Goal: Check status: Check status

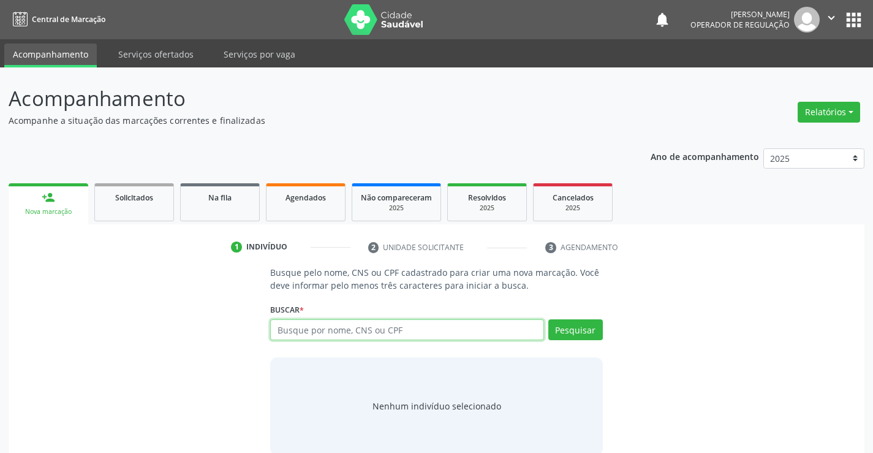
click at [310, 333] on input "text" at bounding box center [406, 329] width 273 height 21
type input "708007397178723"
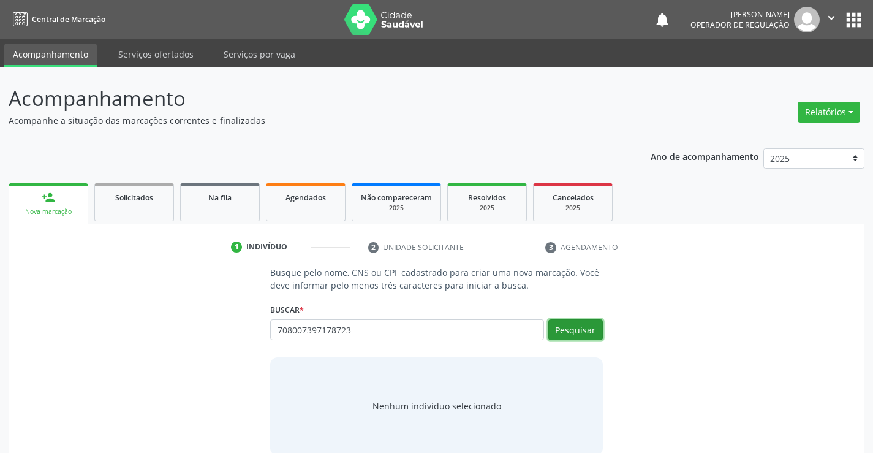
drag, startPoint x: 568, startPoint y: 326, endPoint x: 565, endPoint y: 320, distance: 6.6
click at [569, 325] on button "Pesquisar" at bounding box center [575, 329] width 55 height 21
type input "708007397178723"
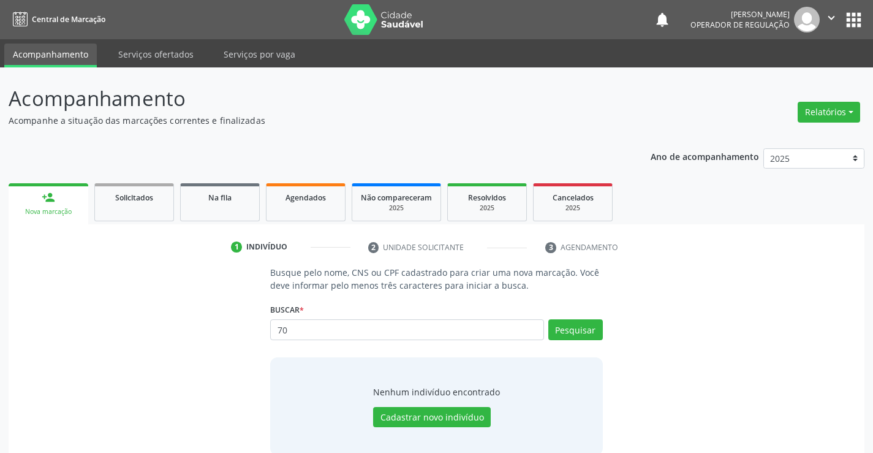
type input "7"
type input "708007397178723"
click at [585, 325] on button "Pesquisar" at bounding box center [575, 329] width 55 height 21
type input "708007397178723"
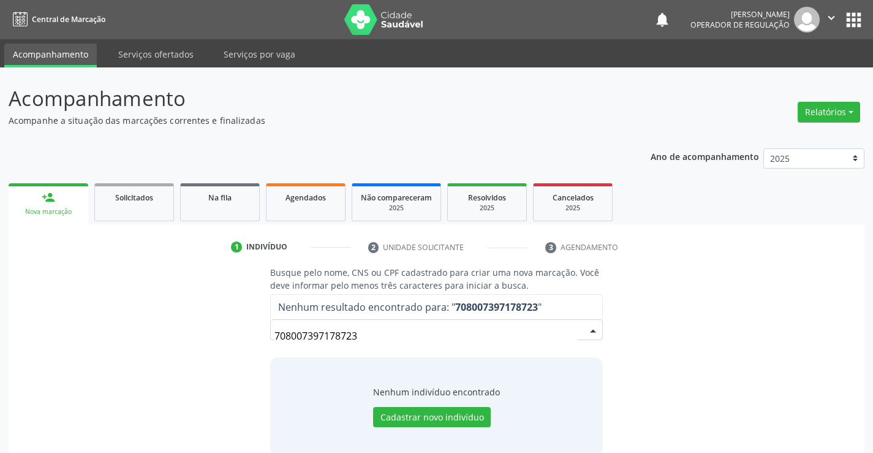
drag, startPoint x: 274, startPoint y: 336, endPoint x: 395, endPoint y: 332, distance: 120.7
click at [395, 332] on input "708007397178723" at bounding box center [425, 335] width 303 height 24
click at [424, 418] on button "Cadastrar novo indivíduo" at bounding box center [432, 417] width 118 height 21
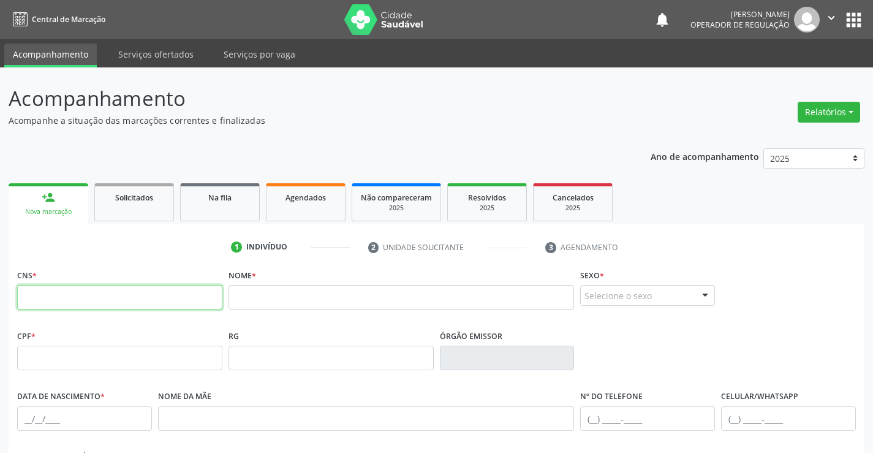
paste input "708 0073 9717 8723"
type input "708 0073 9717 8723"
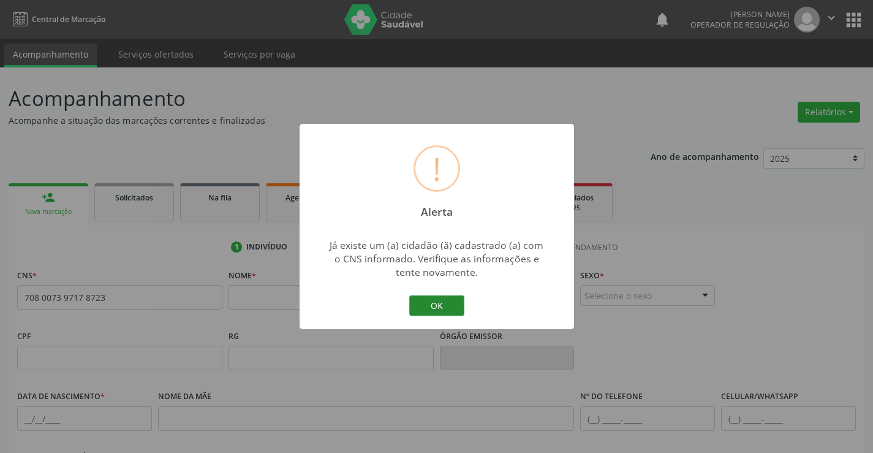
click at [435, 298] on button "OK" at bounding box center [436, 305] width 55 height 21
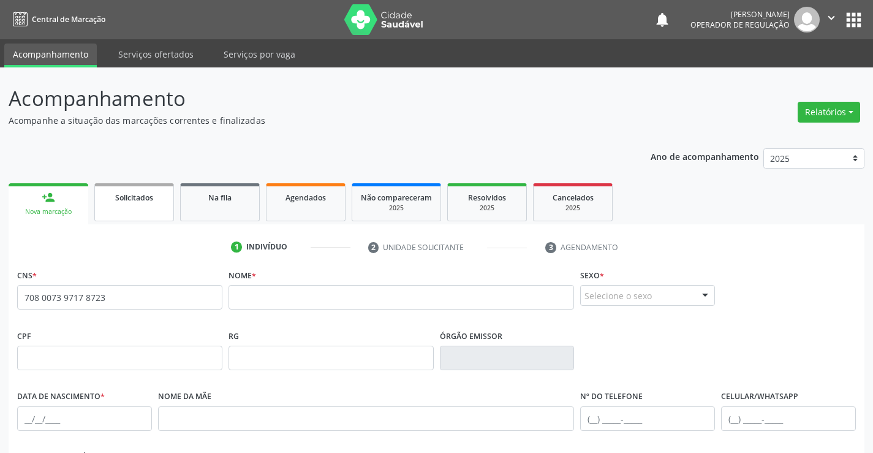
click at [123, 206] on link "Solicitados" at bounding box center [134, 202] width 80 height 38
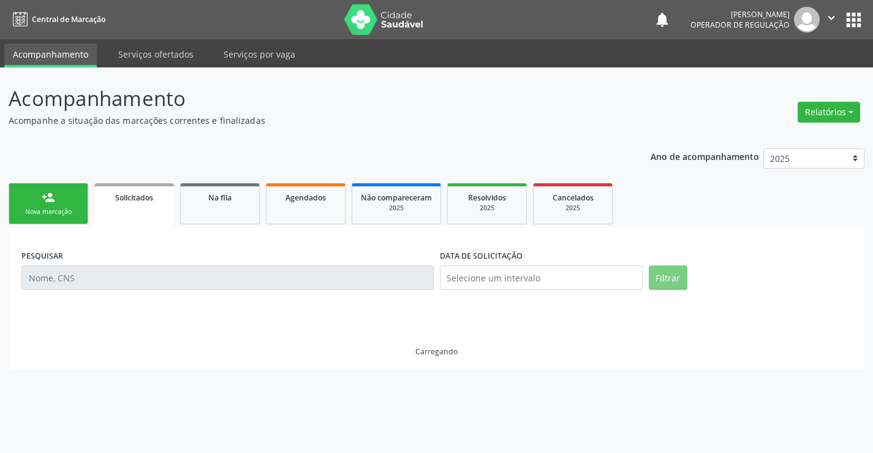
click at [123, 206] on link "Solicitados" at bounding box center [134, 205] width 80 height 44
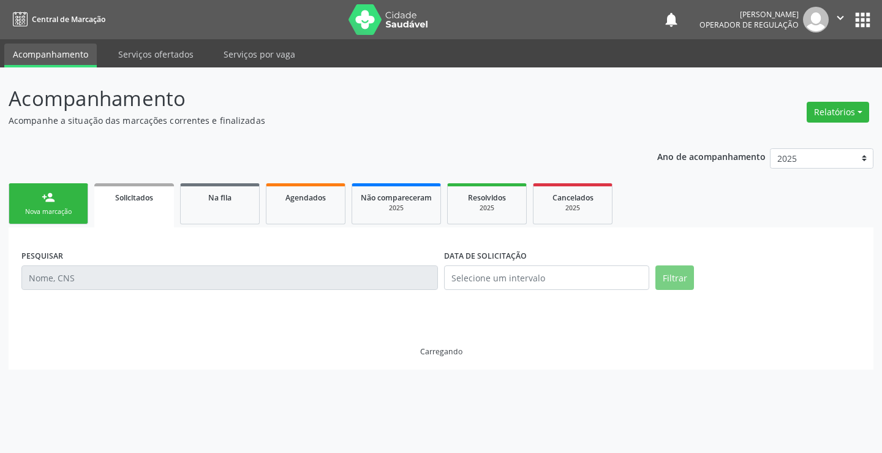
click at [50, 211] on div "Nova marcação" at bounding box center [48, 211] width 61 height 9
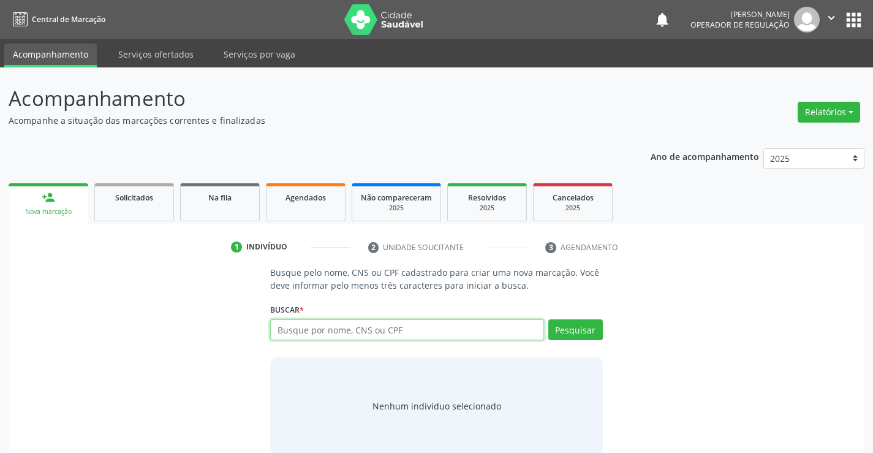
click at [328, 329] on input "text" at bounding box center [406, 329] width 273 height 21
click at [327, 325] on input "text" at bounding box center [406, 329] width 273 height 21
type input "11500246824"
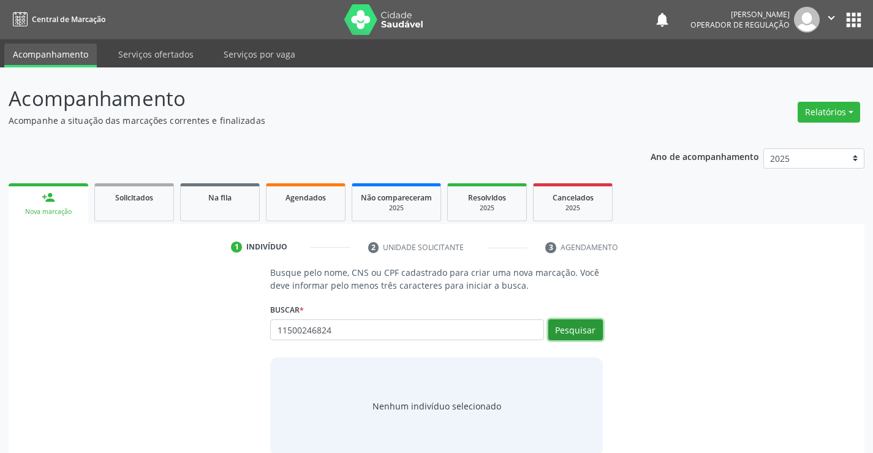
click at [579, 326] on button "Pesquisar" at bounding box center [575, 329] width 55 height 21
type input "11500246824"
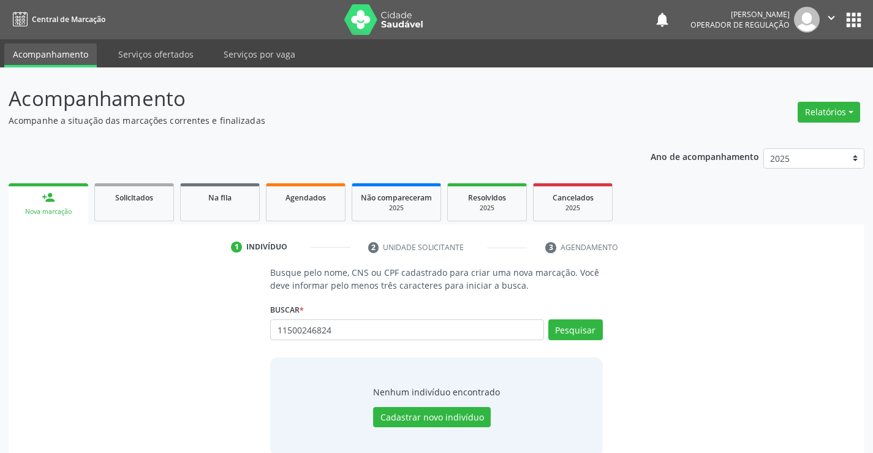
click at [829, 6] on nav "Central de Marcação notifications [PERSON_NAME] Operador de regulação  Configu…" at bounding box center [436, 19] width 873 height 39
click at [829, 12] on icon "" at bounding box center [830, 17] width 13 height 13
click at [770, 75] on link "Sair" at bounding box center [800, 74] width 85 height 17
